Goal: Task Accomplishment & Management: Use online tool/utility

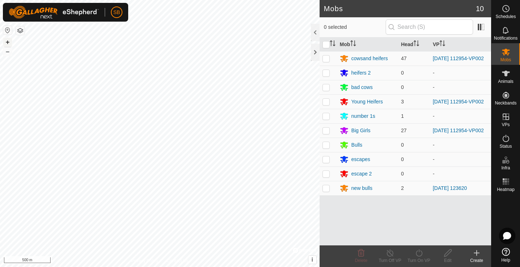
click at [7, 43] on button "+" at bounding box center [7, 42] width 9 height 9
click at [7, 42] on button "+" at bounding box center [7, 42] width 9 height 9
click at [8, 53] on button "–" at bounding box center [7, 51] width 9 height 9
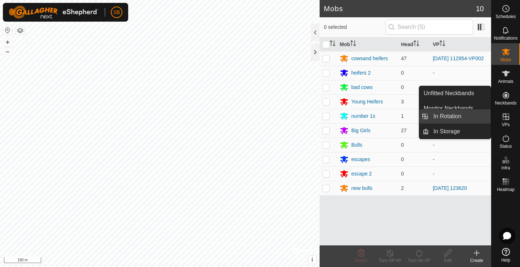
click at [459, 119] on link "In Rotation" at bounding box center [460, 116] width 62 height 14
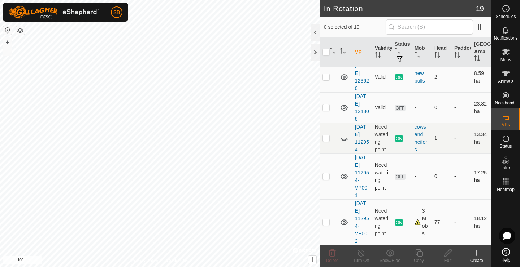
scroll to position [449, 0]
click at [328, 223] on p-checkbox at bounding box center [325, 222] width 7 height 6
checkbox input "true"
click at [419, 256] on icon at bounding box center [418, 253] width 9 height 9
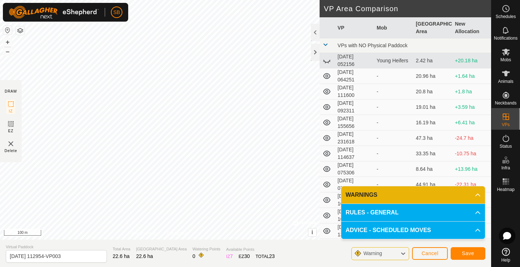
click at [466, 256] on span "Save" at bounding box center [468, 254] width 12 height 6
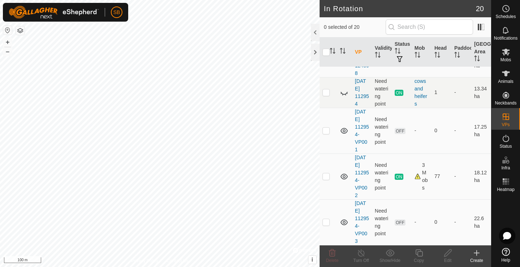
scroll to position [495, 0]
click at [327, 223] on p-checkbox at bounding box center [325, 222] width 7 height 6
checkbox input "true"
click at [421, 256] on icon at bounding box center [418, 253] width 9 height 9
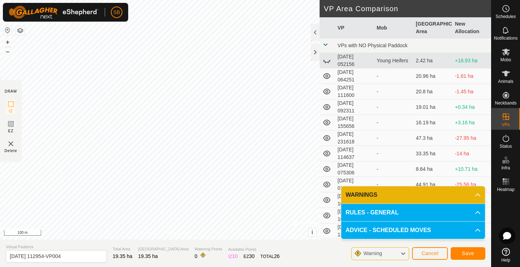
click at [464, 252] on span "Save" at bounding box center [468, 254] width 12 height 6
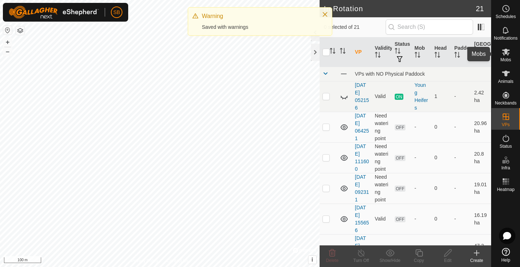
click at [507, 52] on icon at bounding box center [505, 52] width 9 height 9
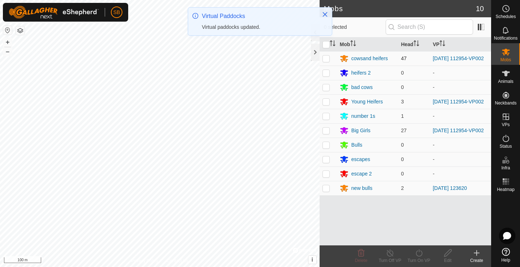
click at [328, 60] on p-checkbox at bounding box center [325, 59] width 7 height 6
checkbox input "true"
click at [326, 103] on p-checkbox at bounding box center [325, 102] width 7 height 6
checkbox input "true"
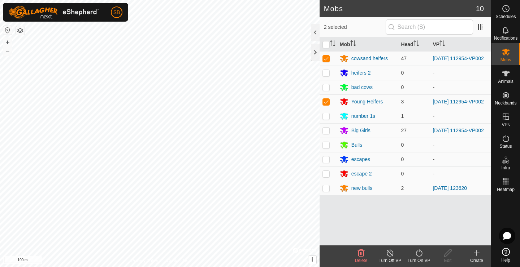
click at [327, 133] on p-checkbox at bounding box center [325, 131] width 7 height 6
checkbox input "true"
click at [420, 255] on icon at bounding box center [418, 253] width 9 height 9
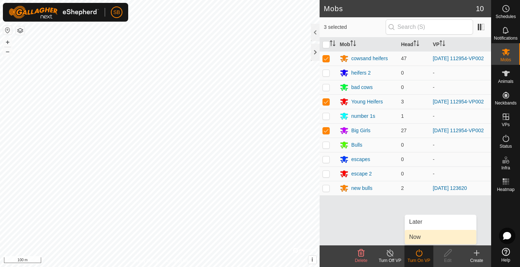
click at [422, 237] on link "Now" at bounding box center [440, 237] width 71 height 14
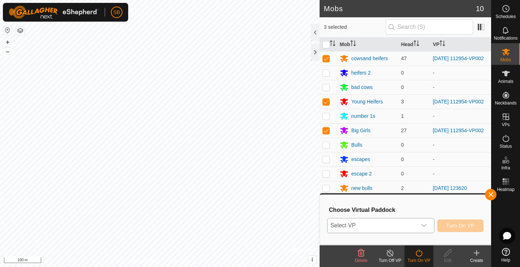
click at [423, 223] on icon "dropdown trigger" at bounding box center [424, 226] width 6 height 6
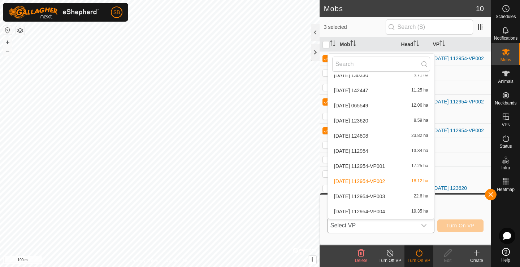
scroll to position [190, 0]
click at [400, 214] on li "[DATE] 112954-VP004 19.35 ha" at bounding box center [381, 212] width 106 height 14
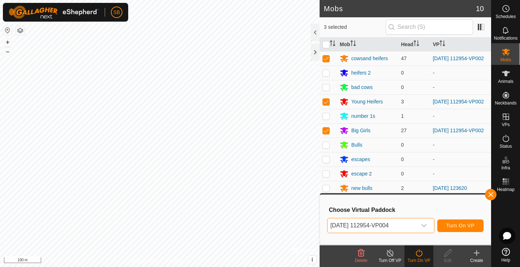
click at [455, 223] on span "Turn On VP" at bounding box center [460, 226] width 28 height 6
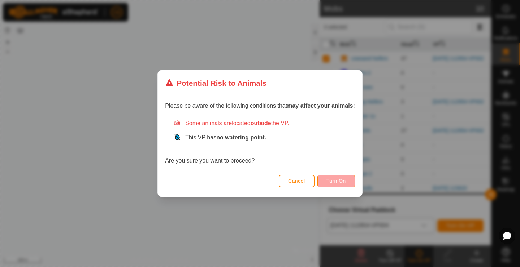
click at [339, 181] on span "Turn On" at bounding box center [335, 181] width 19 height 6
